Goal: Task Accomplishment & Management: Manage account settings

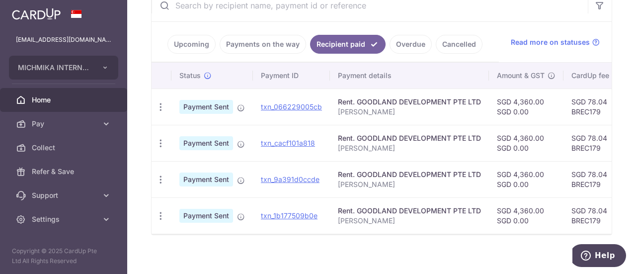
scroll to position [205, 0]
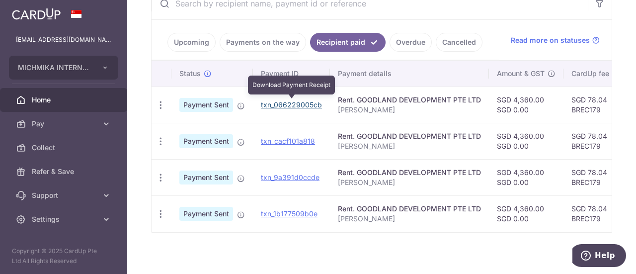
click at [298, 104] on link "txn_066229005cb" at bounding box center [291, 104] width 61 height 8
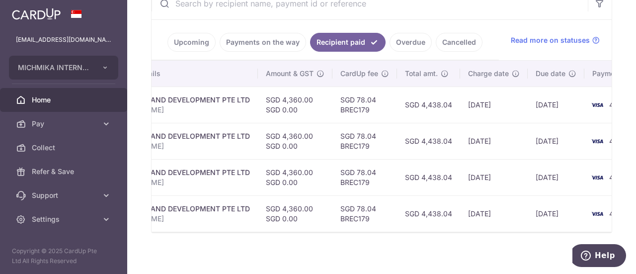
scroll to position [0, 0]
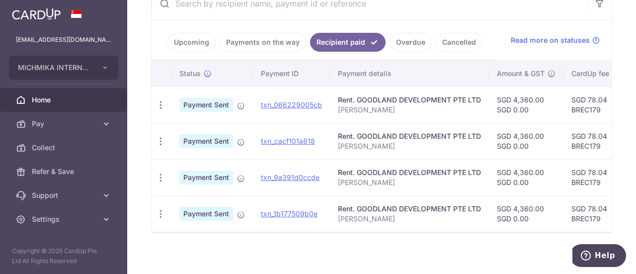
click at [186, 45] on link "Upcoming" at bounding box center [192, 42] width 48 height 19
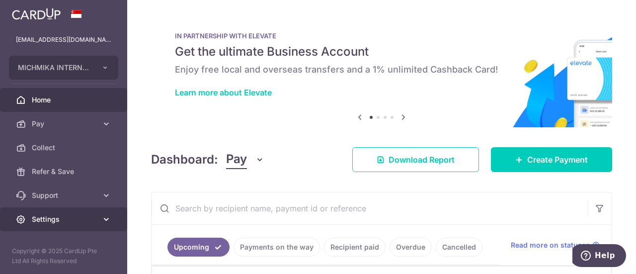
click at [82, 219] on span "Settings" at bounding box center [65, 219] width 66 height 10
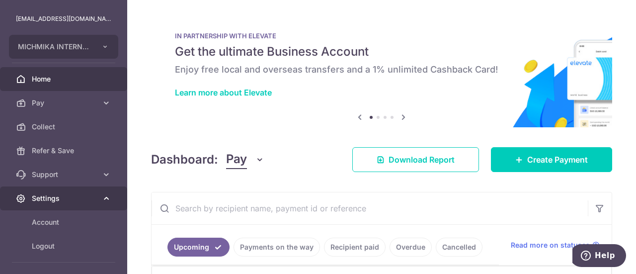
scroll to position [46, 0]
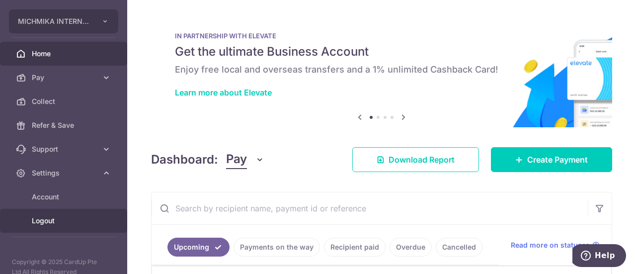
click at [73, 218] on span "Logout" at bounding box center [65, 221] width 66 height 10
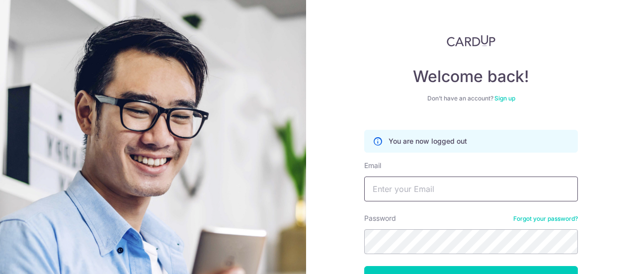
drag, startPoint x: 430, startPoint y: 189, endPoint x: 443, endPoint y: 175, distance: 20.4
click at [430, 189] on input "Email" at bounding box center [471, 188] width 214 height 25
type input "alexleeks@gmail.com"
click at [364, 266] on button "Log in" at bounding box center [471, 278] width 214 height 25
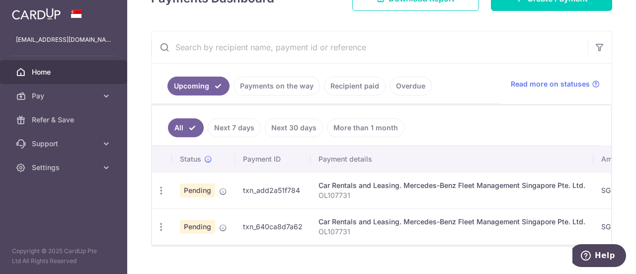
scroll to position [0, 369]
